Goal: Task Accomplishment & Management: Manage account settings

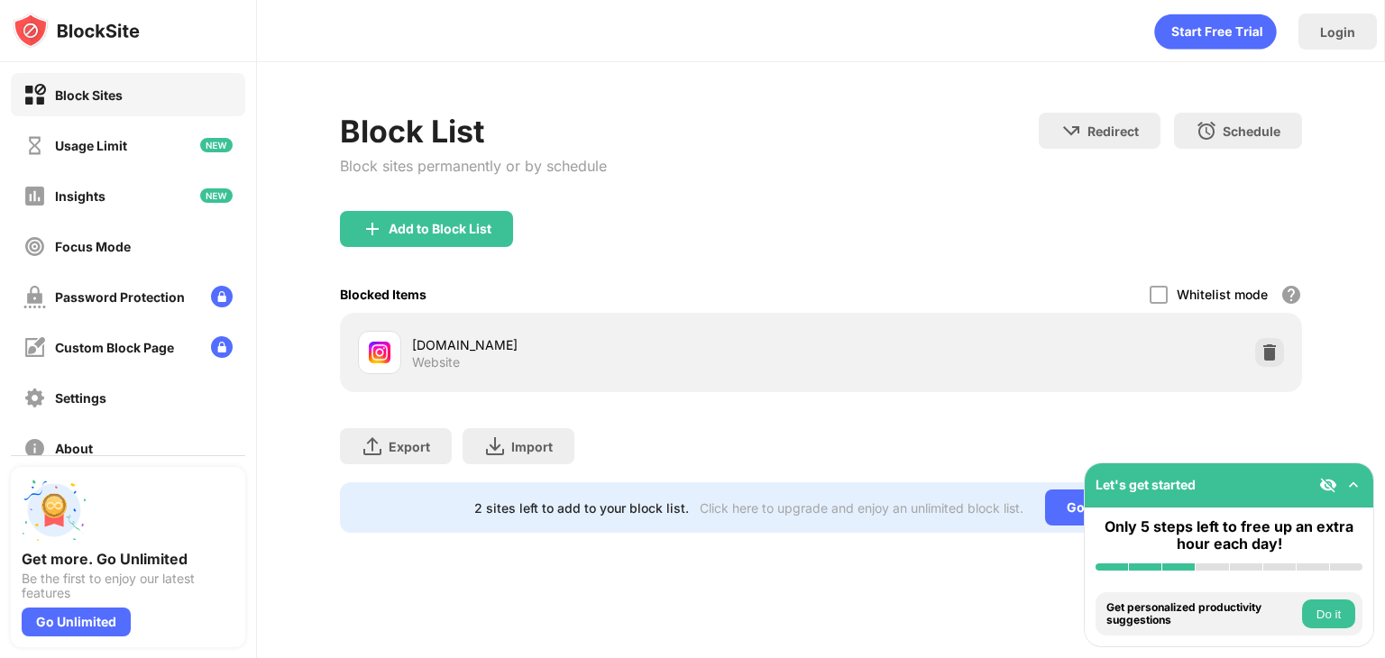
click at [860, 138] on div "Block List Block sites permanently or by schedule Redirect Choose a site to be …" at bounding box center [821, 162] width 962 height 98
click at [1266, 351] on img at bounding box center [1269, 353] width 18 height 18
